Goal: Task Accomplishment & Management: Manage account settings

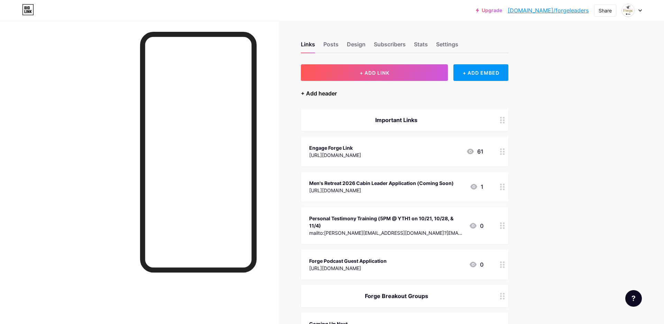
click at [314, 94] on div "+ Add header" at bounding box center [319, 93] width 36 height 8
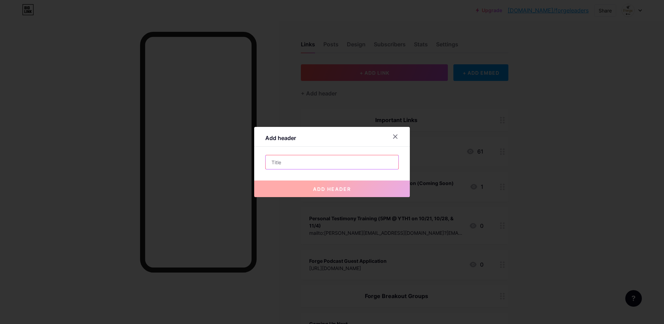
click at [299, 163] on input "text" at bounding box center [332, 162] width 133 height 14
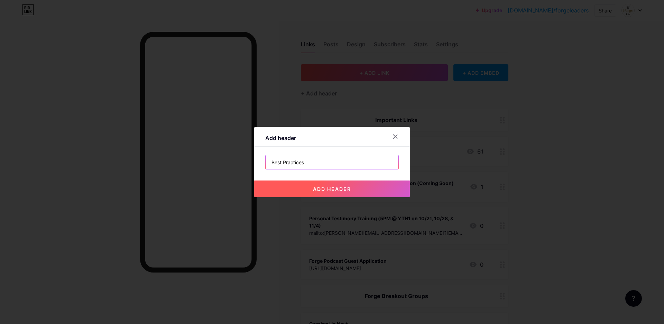
type input "Best Practices"
click at [346, 188] on span "add header" at bounding box center [332, 189] width 38 height 6
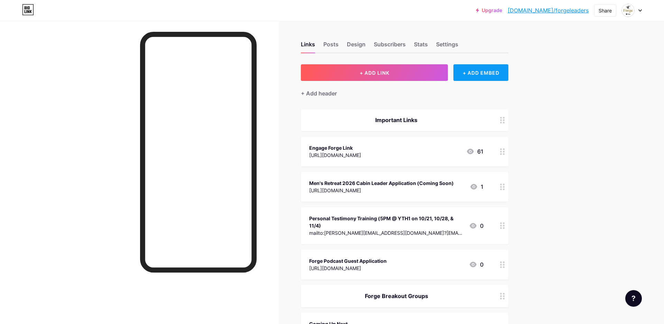
click at [473, 69] on div "+ ADD EMBED" at bounding box center [481, 72] width 55 height 17
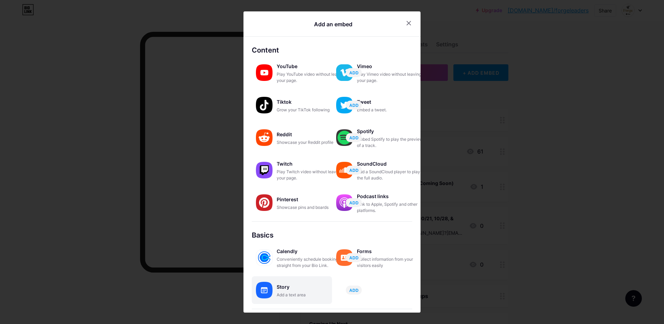
click at [284, 288] on div "Story" at bounding box center [311, 287] width 69 height 10
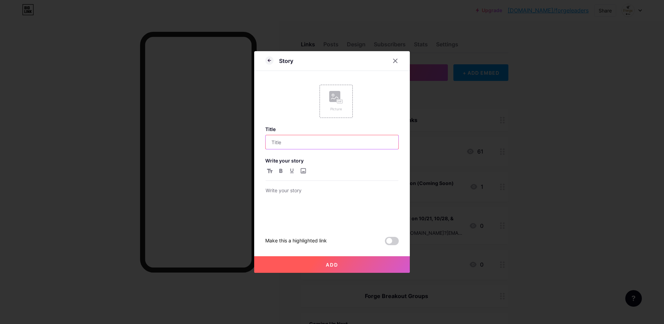
click at [300, 141] on input "text" at bounding box center [332, 142] width 133 height 14
type input "Leading Balanced Tables"
click at [297, 188] on p at bounding box center [332, 191] width 133 height 10
click at [338, 264] on span "Add" at bounding box center [332, 265] width 12 height 6
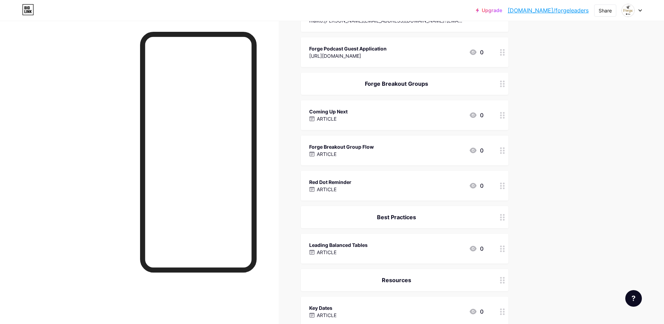
scroll to position [199, 0]
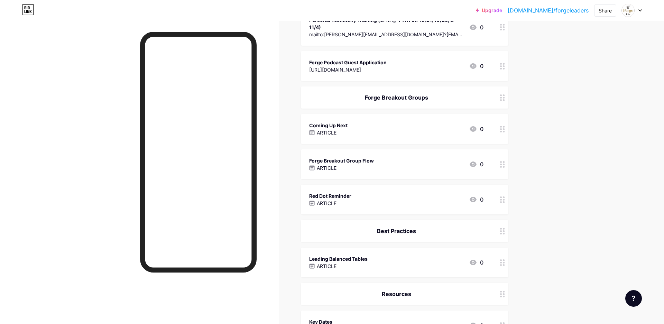
click at [415, 165] on div "Forge Breakout Group Flow ARTICLE 0" at bounding box center [396, 164] width 174 height 16
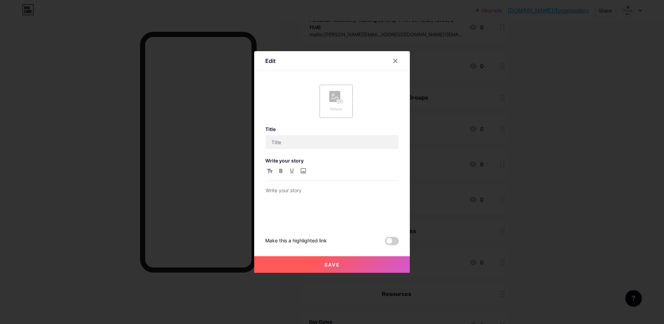
type input "Forge Breakout Group Flow"
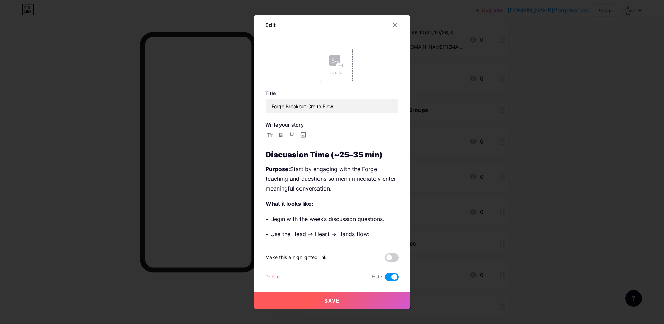
scroll to position [0, 0]
drag, startPoint x: 324, startPoint y: 188, endPoint x: 254, endPoint y: 166, distance: 73.9
click at [254, 166] on div "Edit Picture Title Forge Breakout Group Flow Write your story Discussion Time (…" at bounding box center [332, 162] width 664 height 324
copy p "Purpose: Start by engaging with the Forge teaching and questions so men immedia…"
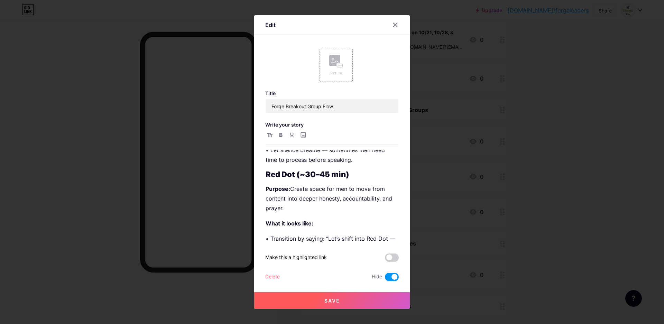
scroll to position [267, 0]
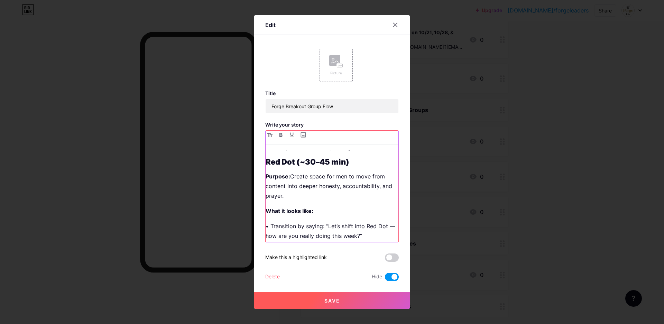
click at [306, 192] on p "Purpose: Create space for men to move from content into deeper honesty, account…" at bounding box center [332, 186] width 133 height 29
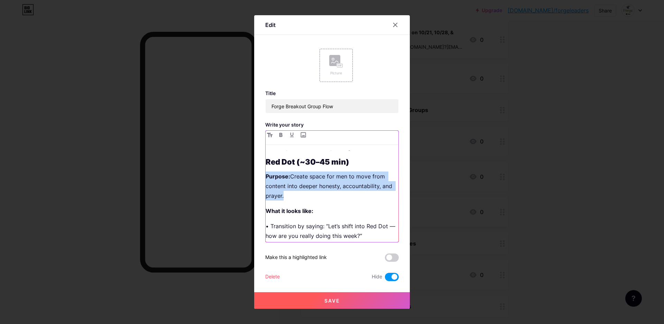
drag, startPoint x: 298, startPoint y: 199, endPoint x: 243, endPoint y: 171, distance: 61.9
click at [243, 171] on div "Edit Picture Title Forge Breakout Group Flow Write your story Discussion Time (…" at bounding box center [332, 162] width 664 height 324
copy p "Purpose: Create space for men to move from content into deeper honesty, account…"
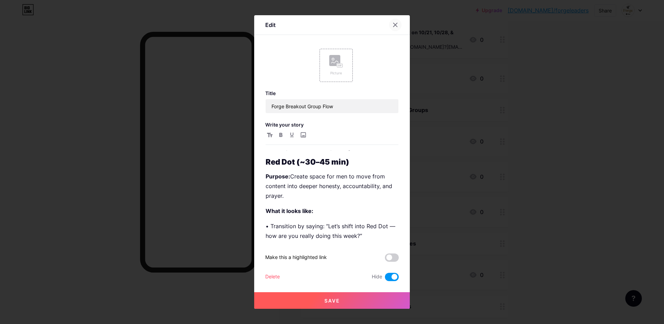
click at [396, 24] on icon at bounding box center [396, 25] width 6 height 6
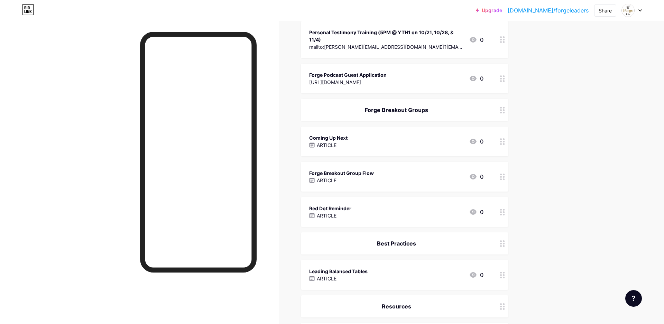
click at [386, 178] on div "Forge Breakout Group Flow ARTICLE 0" at bounding box center [396, 177] width 174 height 16
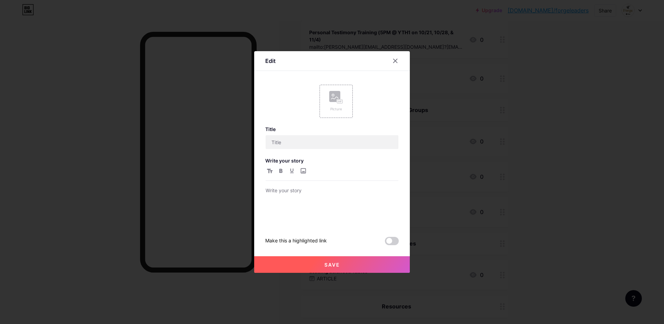
type input "Forge Breakout Group Flow"
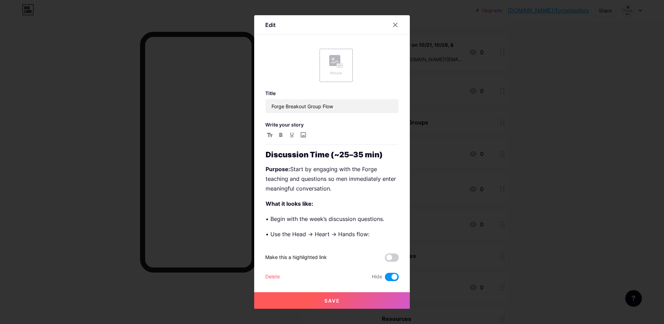
scroll to position [0, 0]
click at [576, 255] on div at bounding box center [332, 162] width 664 height 324
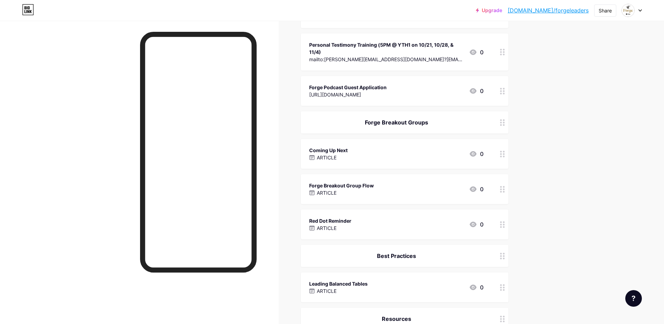
click at [380, 187] on div "Forge Breakout Group Flow ARTICLE 0" at bounding box center [396, 189] width 174 height 16
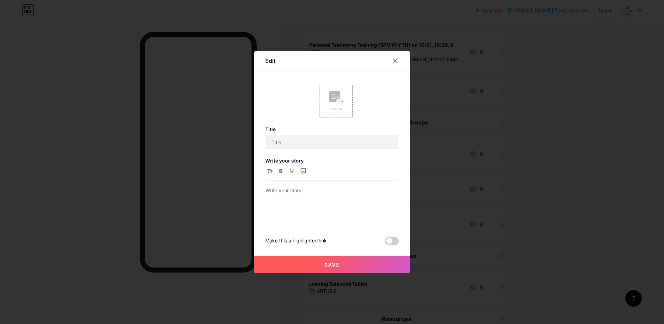
type input "Forge Breakout Group Flow"
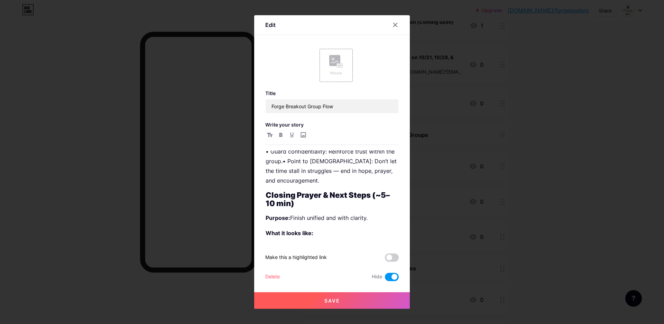
scroll to position [520, 0]
click at [318, 200] on strong "Closing Prayer & Next Steps (~5–10 min)" at bounding box center [328, 200] width 124 height 17
drag, startPoint x: 17, startPoint y: 210, endPoint x: 323, endPoint y: 200, distance: 306.4
click at [318, 200] on strong "Closing Prayer & Next Steps (~5–10 min)" at bounding box center [328, 200] width 124 height 17
drag, startPoint x: 374, startPoint y: 197, endPoint x: 334, endPoint y: 218, distance: 44.7
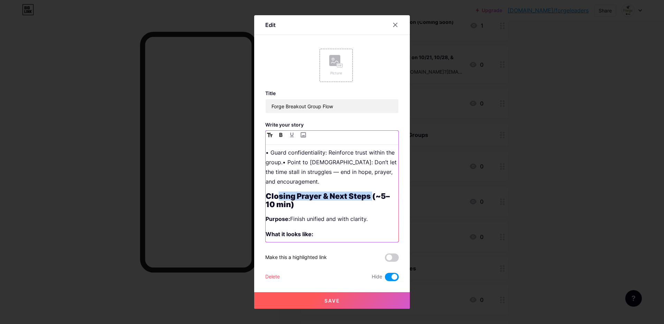
click at [285, 193] on strong "Closing Prayer & Next Steps (~5–10 min)" at bounding box center [328, 200] width 124 height 17
drag, startPoint x: 272, startPoint y: 204, endPoint x: 256, endPoint y: 194, distance: 18.5
click at [256, 194] on div "Edit Picture Title Forge Breakout Group Flow Write your story Discussion Time (…" at bounding box center [332, 162] width 156 height 294
copy strong "Closing Prayer & Next Steps (~5–10 min)"
click at [348, 221] on p "Purpose: Finish unified and with clarity." at bounding box center [332, 219] width 133 height 10
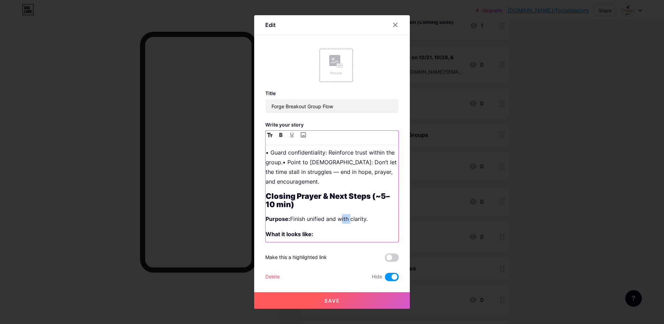
click at [348, 221] on p "Purpose: Finish unified and with clarity." at bounding box center [332, 219] width 133 height 10
click at [370, 220] on p "Purpose: Finish unified and with clarity." at bounding box center [332, 219] width 133 height 10
drag, startPoint x: 363, startPoint y: 220, endPoint x: 293, endPoint y: 219, distance: 69.9
click at [293, 219] on p "Purpose: Finish unified and with clarity." at bounding box center [332, 219] width 133 height 10
copy p "Finish unified and with clarity."
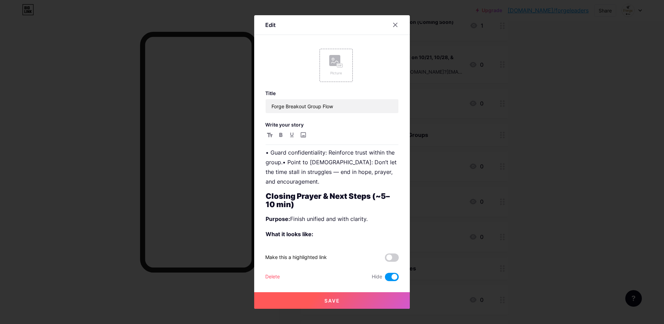
click at [393, 278] on span at bounding box center [392, 277] width 14 height 8
click at [385, 279] on input "checkbox" at bounding box center [385, 279] width 0 height 0
click at [563, 209] on div at bounding box center [332, 162] width 664 height 324
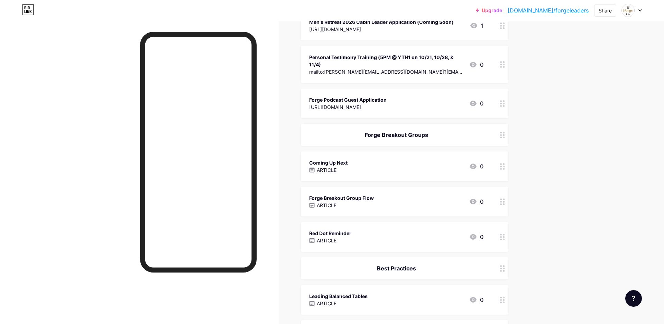
click at [573, 122] on div "Upgrade [DOMAIN_NAME]/forgel... [DOMAIN_NAME]/forgeleaders Share Switch account…" at bounding box center [332, 219] width 664 height 761
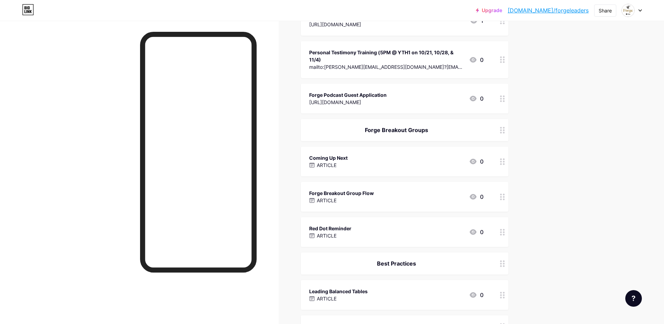
click at [389, 194] on div "Forge Breakout Group Flow ARTICLE 0" at bounding box center [396, 197] width 174 height 16
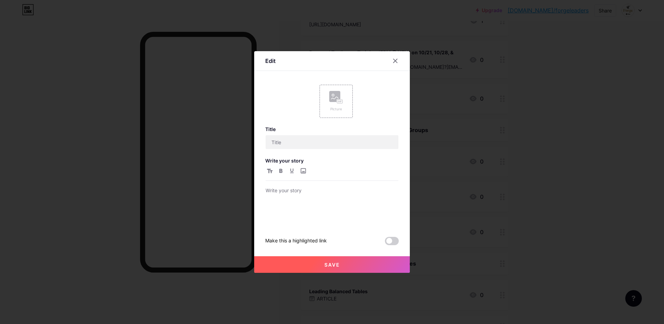
type input "Forge Breakout Group Flow"
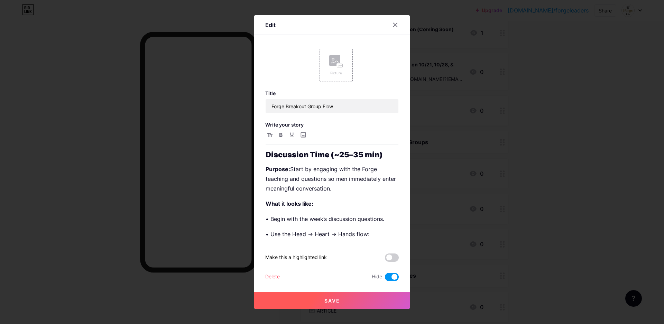
drag, startPoint x: 391, startPoint y: 277, endPoint x: 376, endPoint y: 285, distance: 16.6
click at [391, 277] on span at bounding box center [392, 277] width 14 height 8
click at [385, 279] on input "checkbox" at bounding box center [385, 279] width 0 height 0
click at [340, 300] on button "Save" at bounding box center [332, 300] width 156 height 17
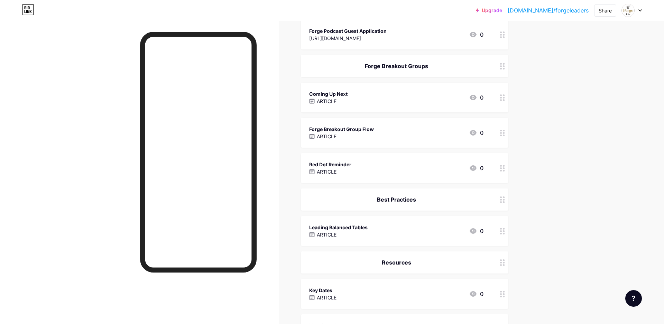
scroll to position [254, 0]
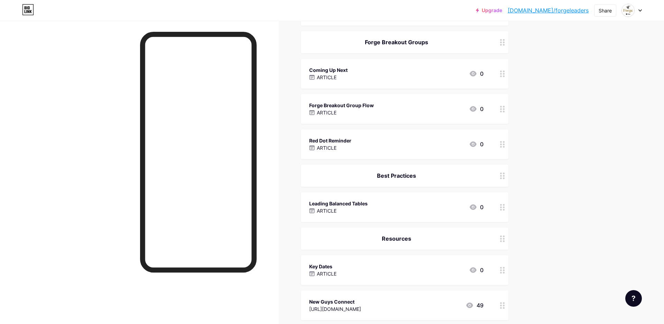
click at [401, 104] on div "Forge Breakout Group Flow ARTICLE 0" at bounding box center [396, 109] width 174 height 16
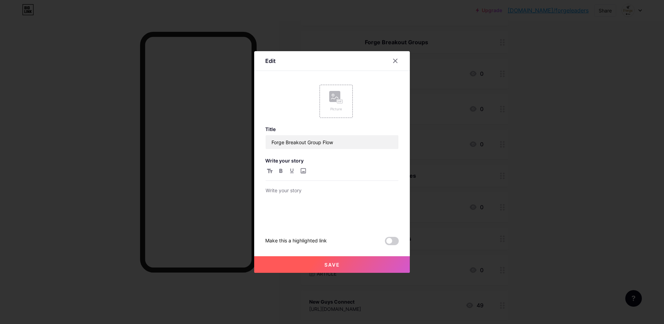
scroll to position [242, 0]
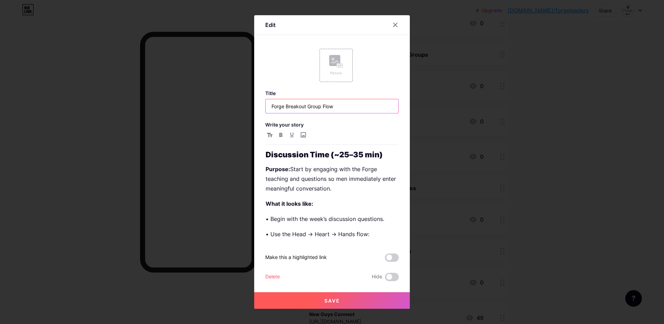
click at [315, 106] on input "Forge Breakout Group Flow" at bounding box center [332, 106] width 133 height 14
type input "Forge Breakout Flow"
click at [335, 300] on span "Save" at bounding box center [333, 301] width 16 height 6
